Goal: Task Accomplishment & Management: Manage account settings

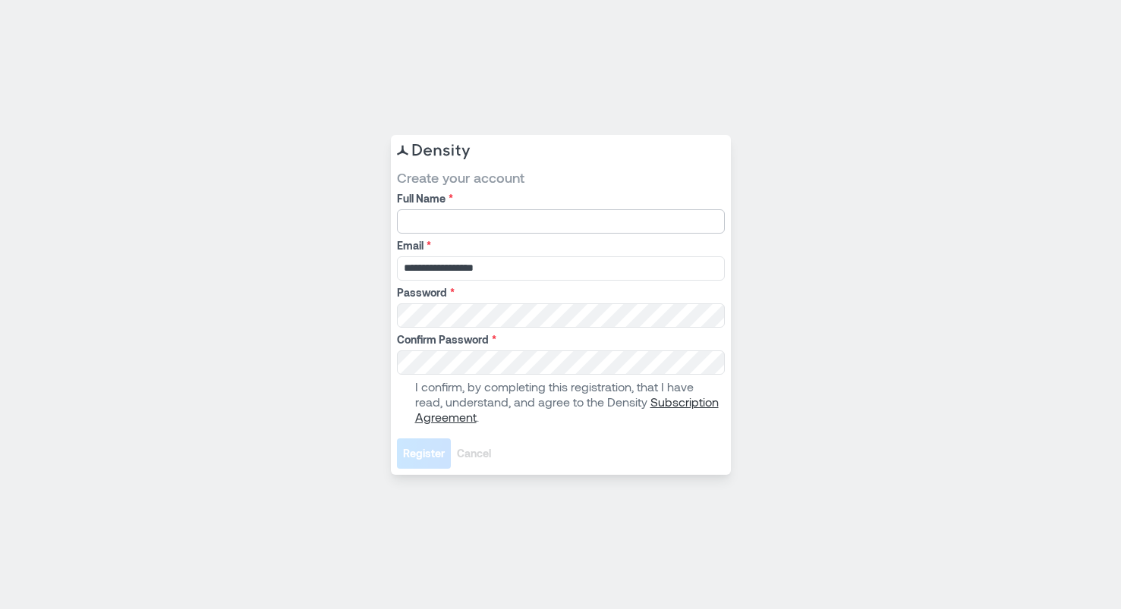
click at [484, 225] on input "Full Name *" at bounding box center [561, 221] width 328 height 24
type input "*********"
click at [403, 403] on span at bounding box center [403, 402] width 12 height 12
click at [417, 460] on span "Register" at bounding box center [424, 453] width 42 height 15
